Goal: Task Accomplishment & Management: Use online tool/utility

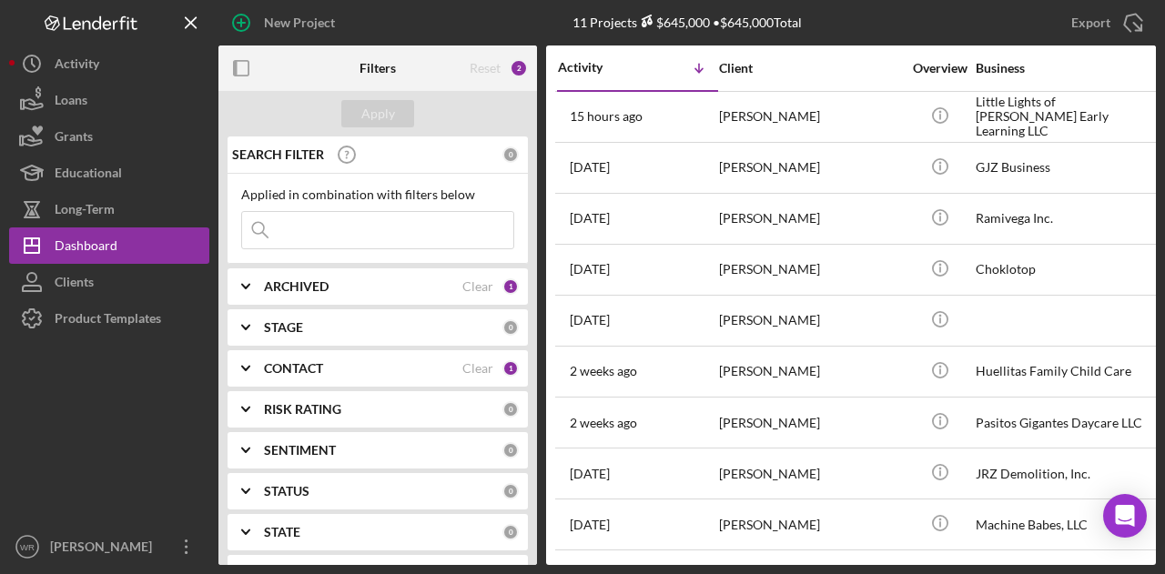
click at [302, 373] on b "CONTACT" at bounding box center [293, 368] width 59 height 15
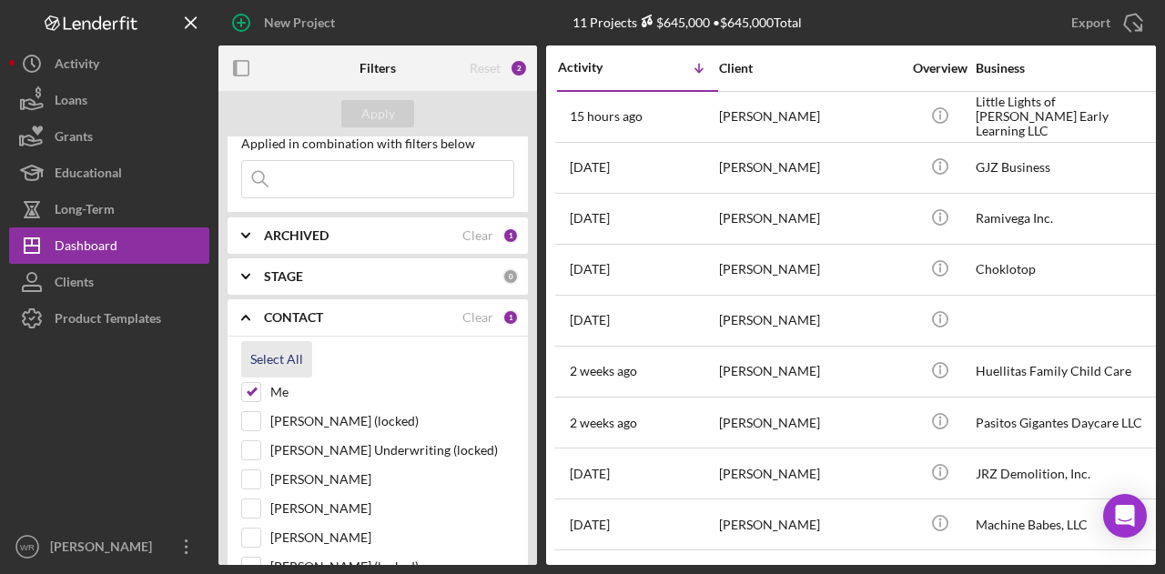
scroll to position [91, 0]
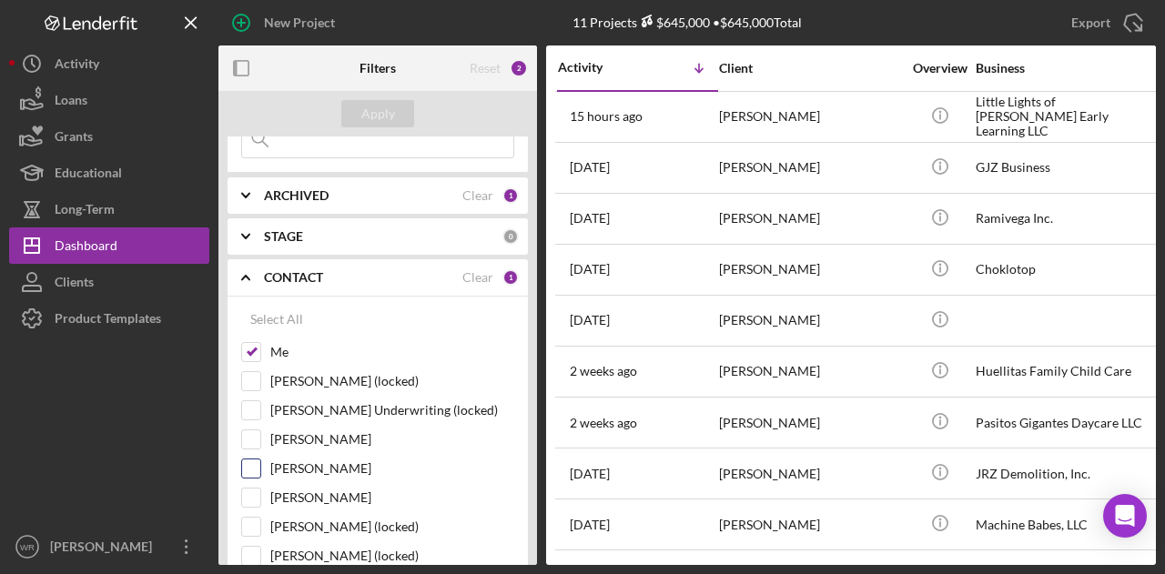
drag, startPoint x: 319, startPoint y: 496, endPoint x: 329, endPoint y: 462, distance: 35.1
click at [319, 497] on label "[PERSON_NAME]" at bounding box center [392, 498] width 244 height 18
click at [260, 497] on input "[PERSON_NAME]" at bounding box center [251, 498] width 18 height 18
click at [394, 123] on button "Apply" at bounding box center [377, 113] width 73 height 27
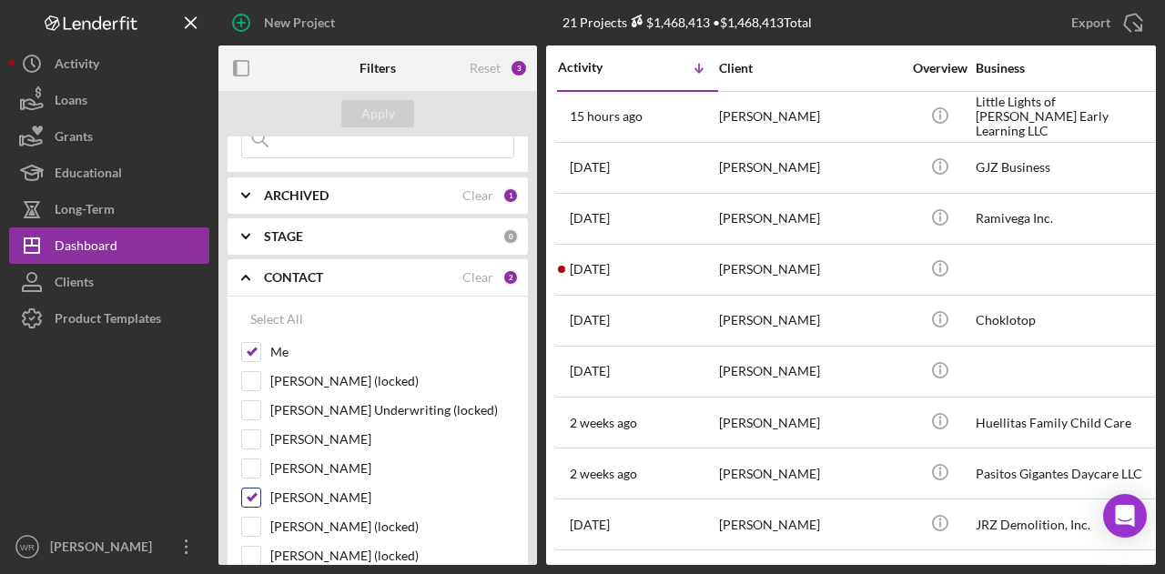
click at [320, 500] on label "[PERSON_NAME]" at bounding box center [392, 498] width 244 height 18
click at [260, 500] on input "[PERSON_NAME]" at bounding box center [251, 498] width 18 height 18
checkbox input "false"
click at [371, 112] on div "Apply" at bounding box center [378, 113] width 34 height 27
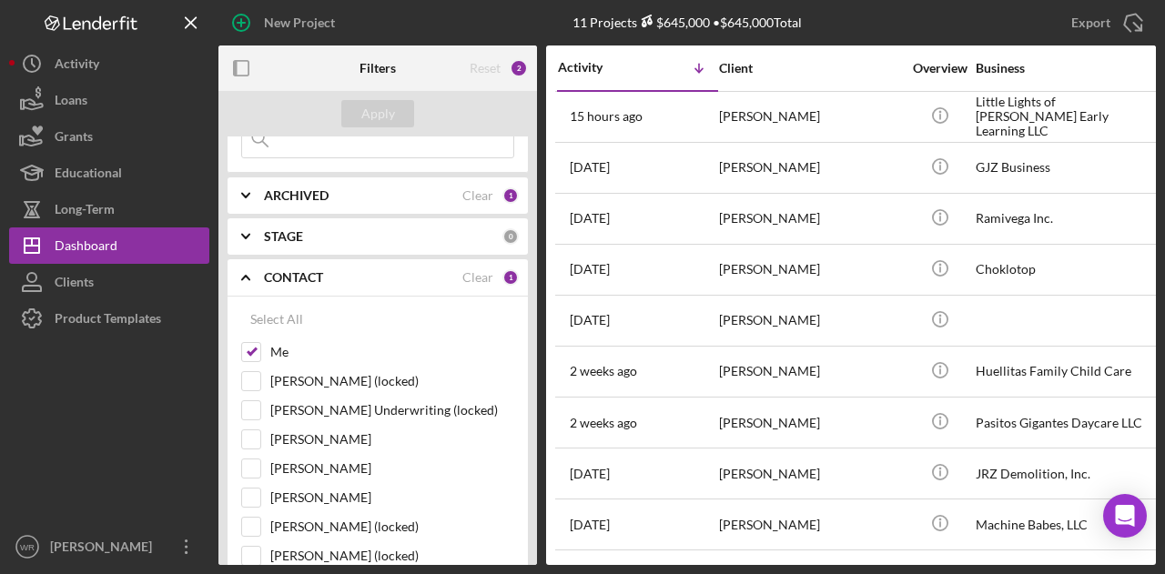
click at [244, 71] on icon "button" at bounding box center [241, 68] width 41 height 41
